Goal: Task Accomplishment & Management: Use online tool/utility

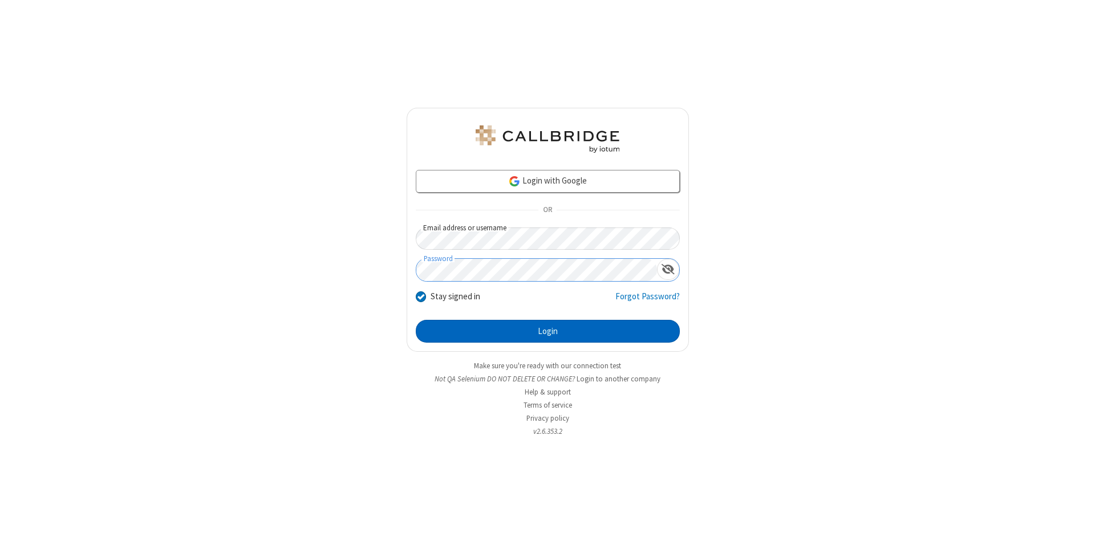
click at [547, 331] on button "Login" at bounding box center [548, 331] width 264 height 23
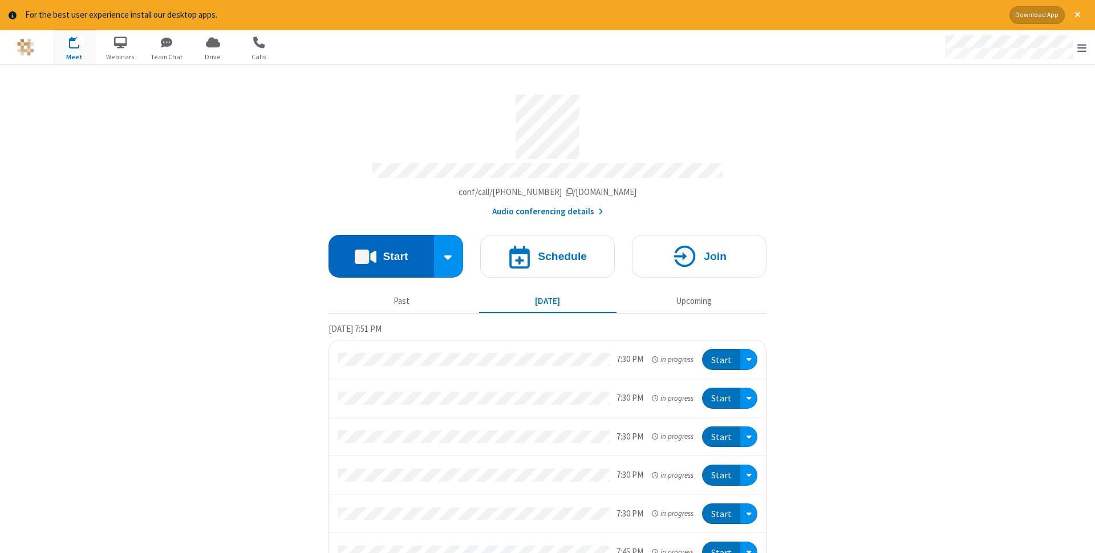
click at [381, 253] on button "Start" at bounding box center [381, 256] width 106 height 43
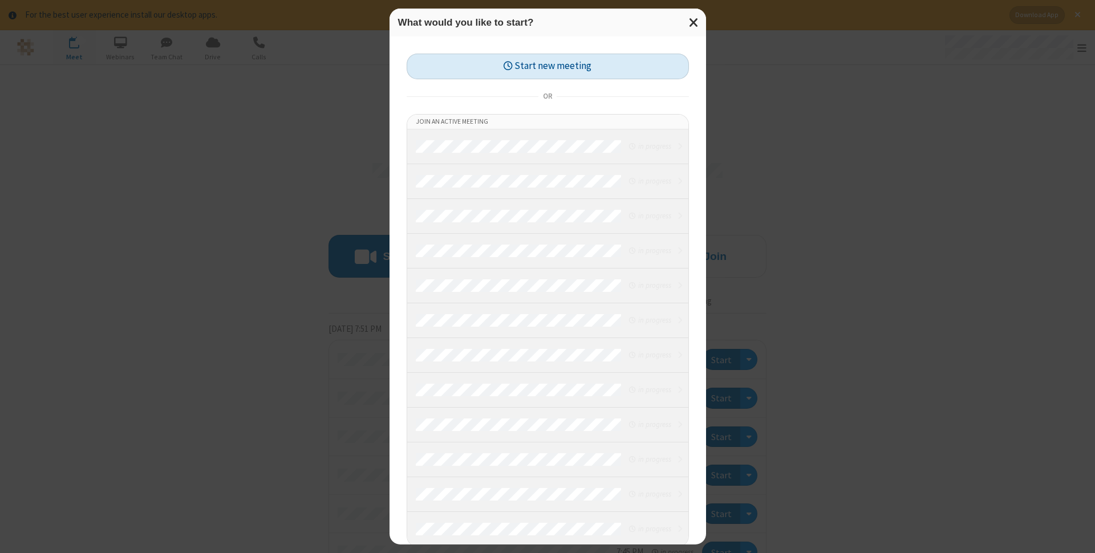
click at [547, 66] on button "Start new meeting" at bounding box center [548, 67] width 282 height 26
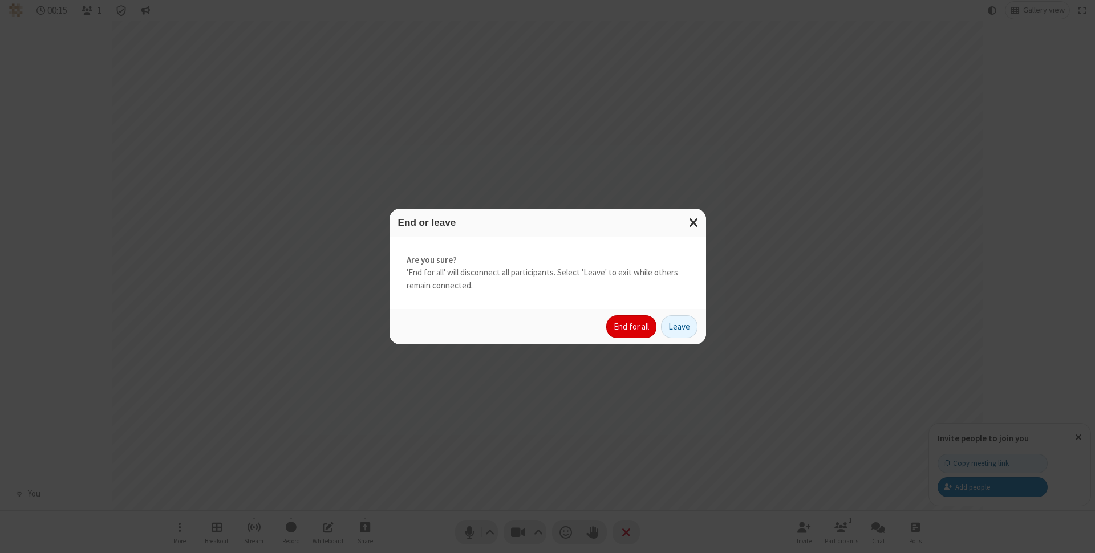
click at [632, 327] on button "End for all" at bounding box center [631, 326] width 50 height 23
